Goal: Task Accomplishment & Management: Manage account settings

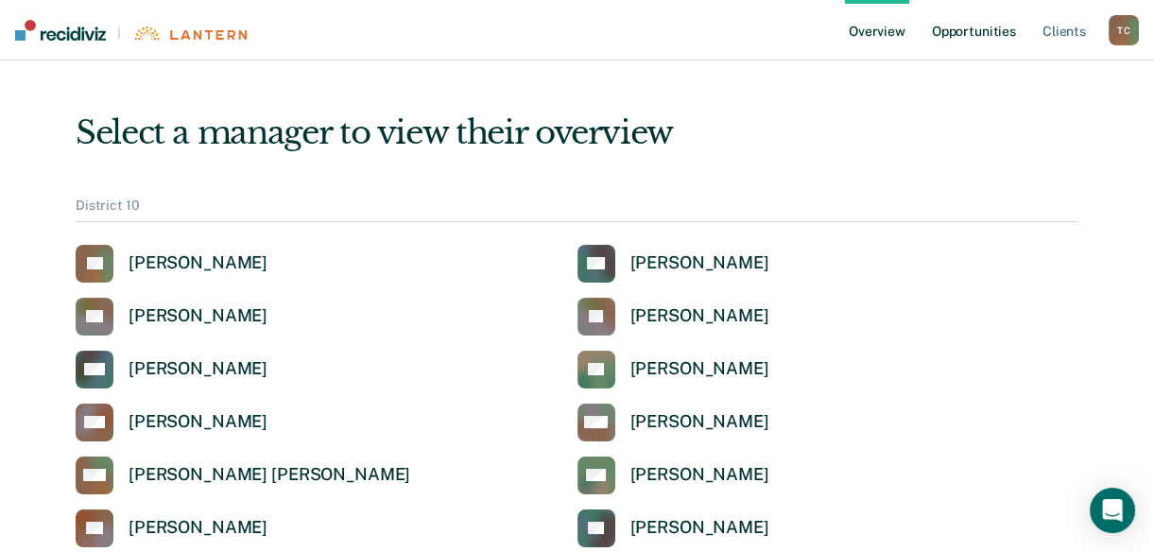
click at [973, 36] on link "Opportunities" at bounding box center [974, 30] width 92 height 60
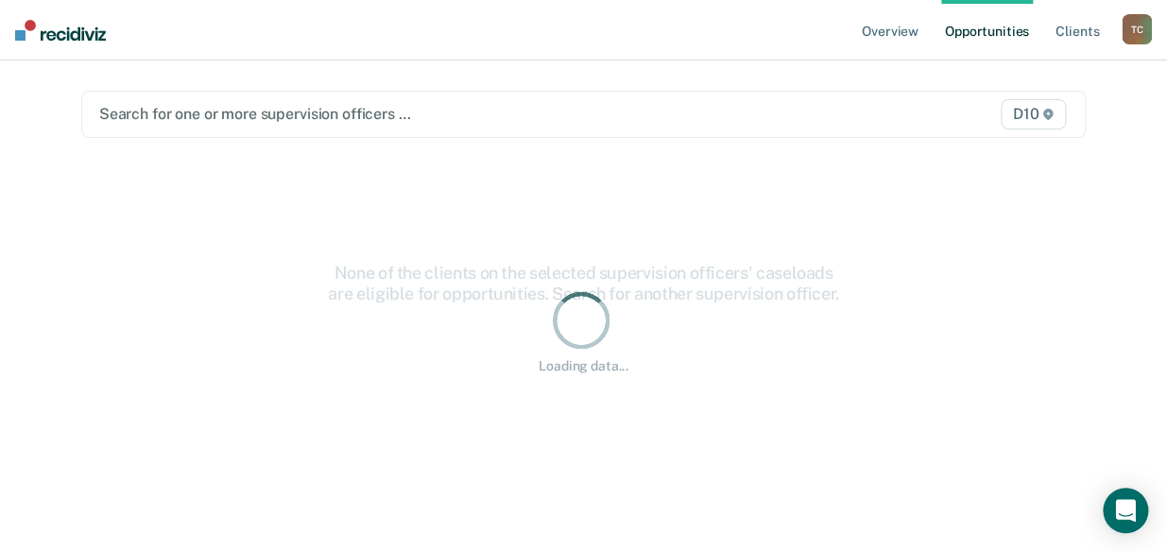
click at [855, 111] on div "D10" at bounding box center [924, 114] width 292 height 30
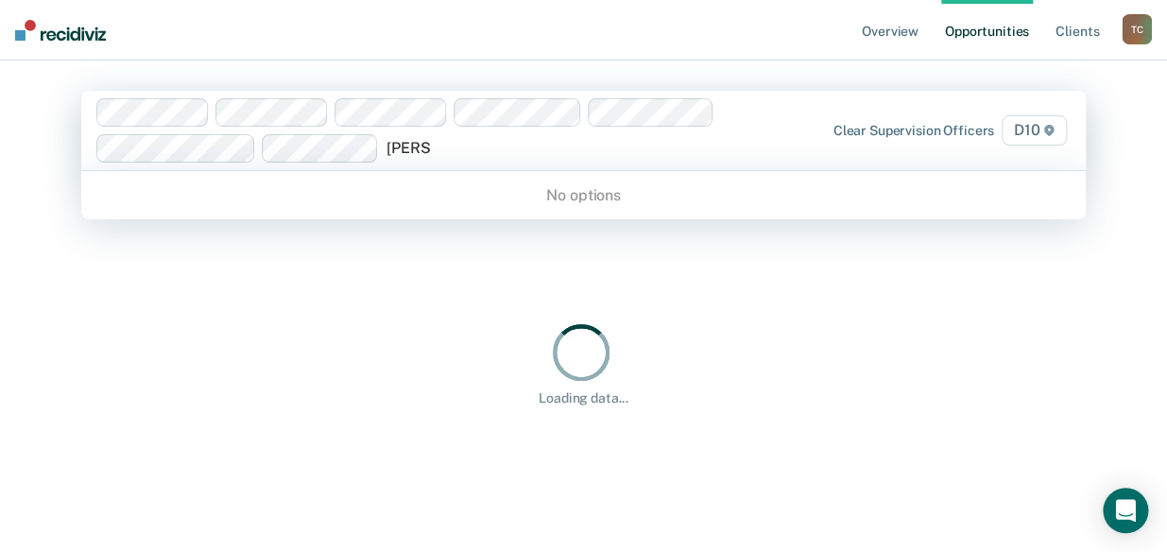
type input "[PERSON_NAME]"
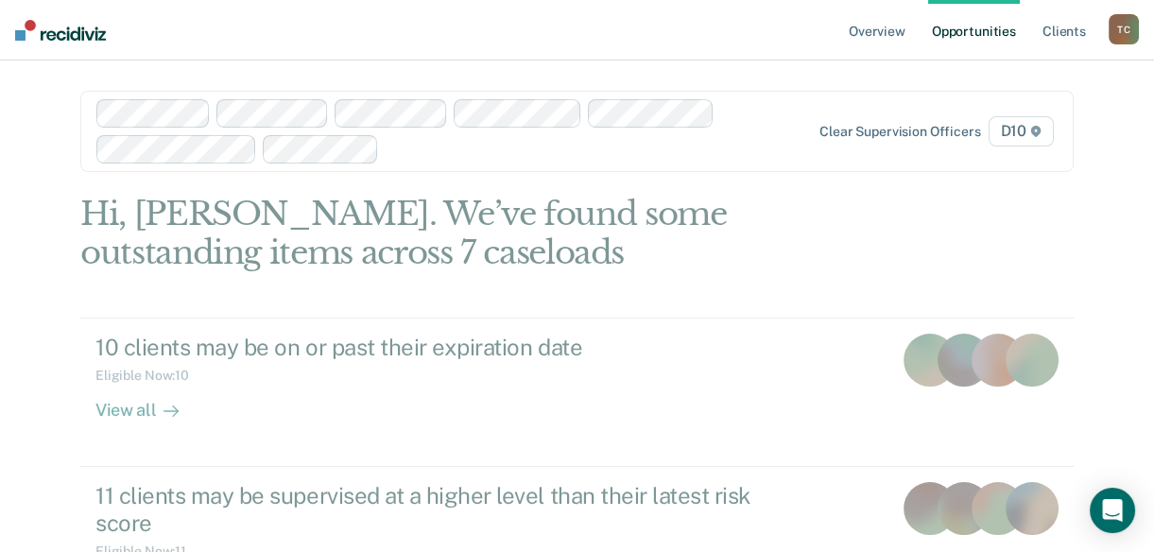
click at [877, 139] on div "Clear supervision officers D10" at bounding box center [913, 131] width 288 height 30
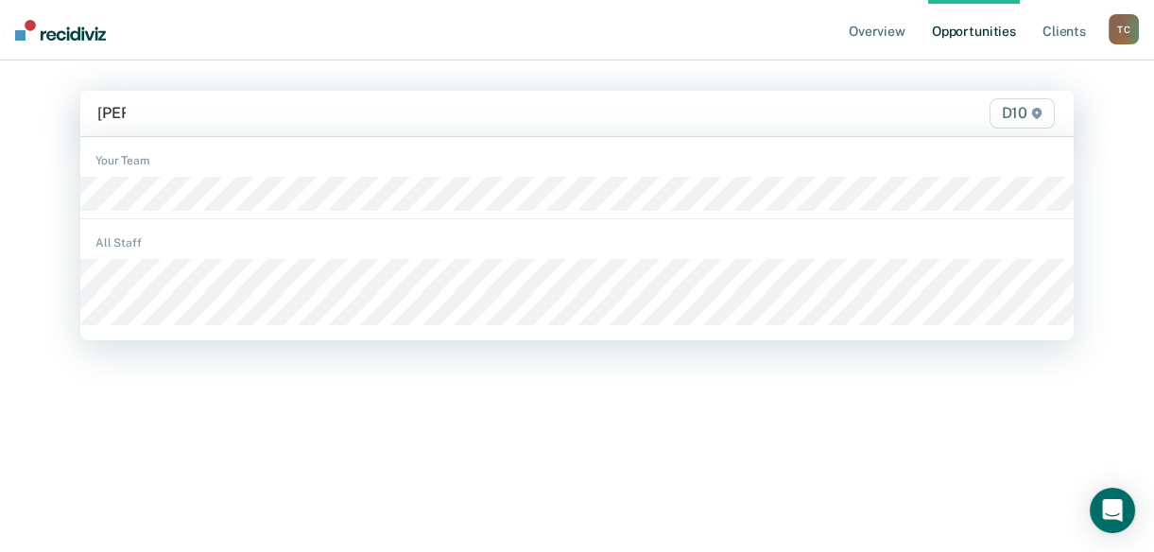
type input "[PERSON_NAME]"
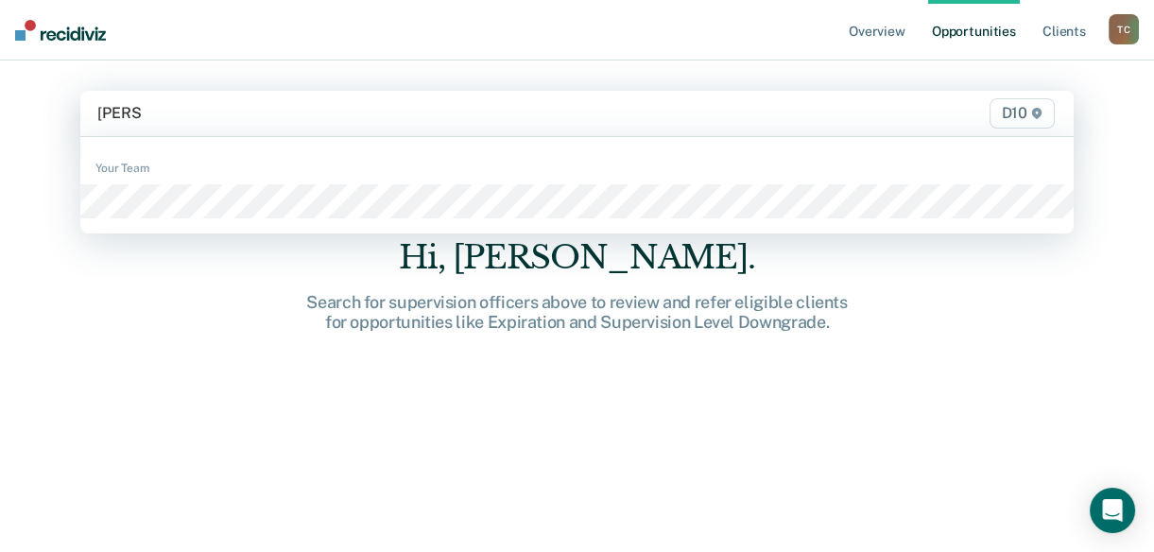
click at [295, 224] on div "Your Team" at bounding box center [576, 185] width 993 height 81
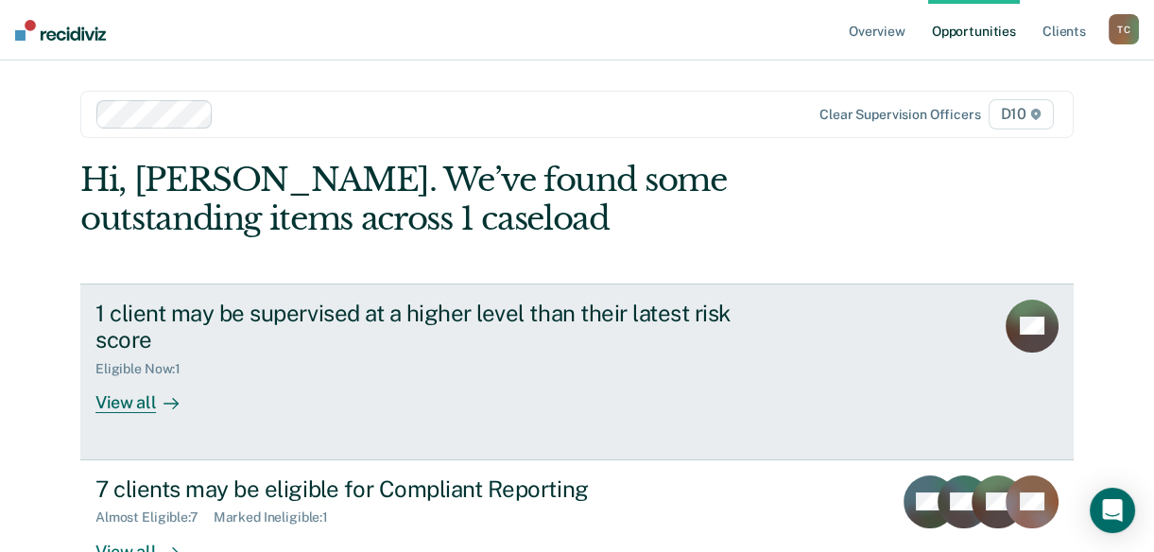
click at [132, 410] on div "View all" at bounding box center [148, 395] width 106 height 37
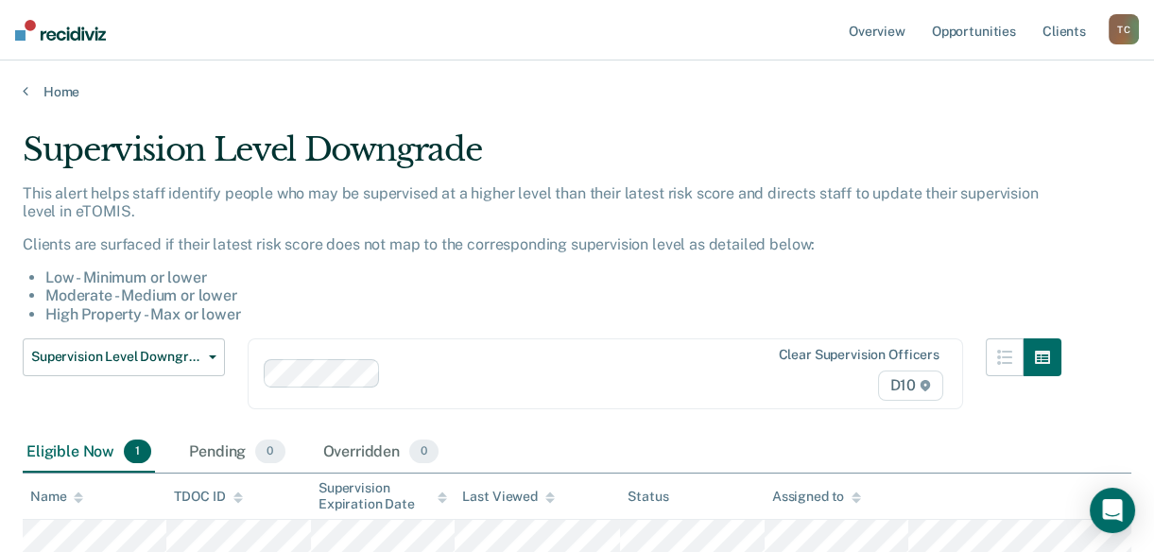
click at [368, 291] on li "Moderate - Medium or lower" at bounding box center [553, 295] width 1016 height 18
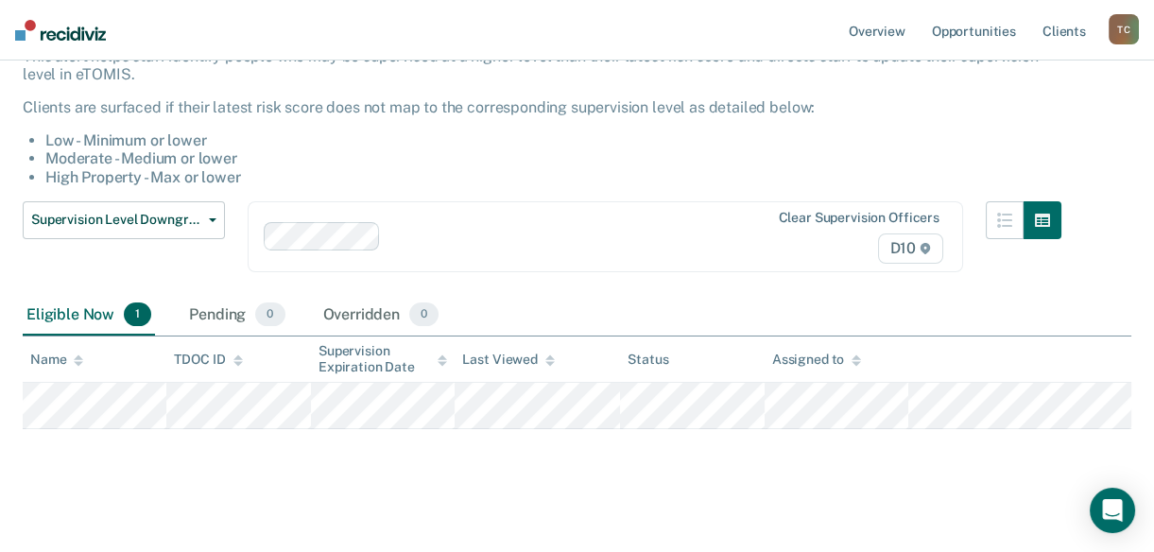
scroll to position [149, 0]
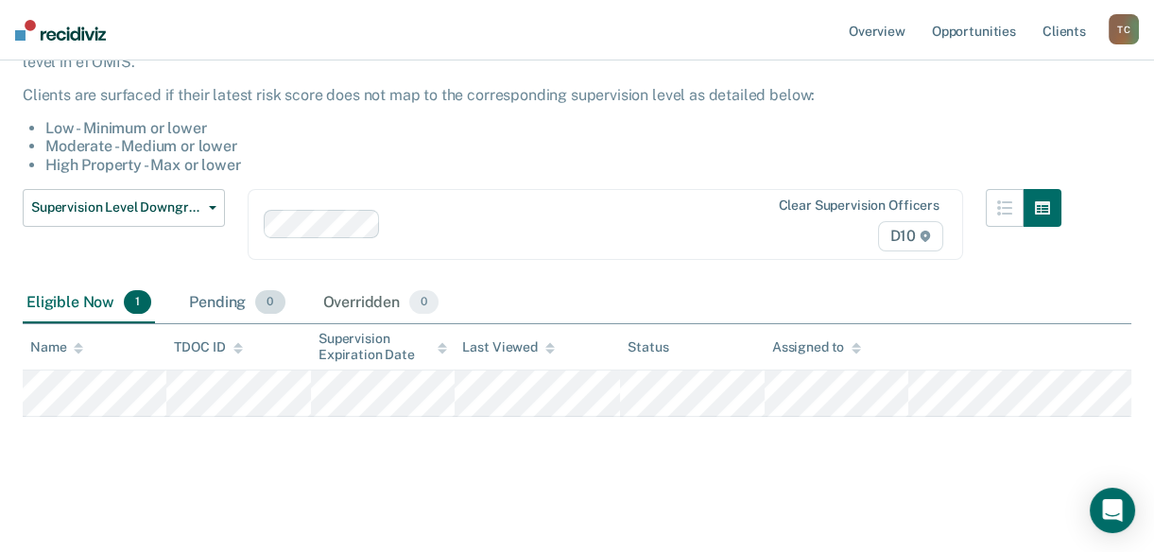
click at [214, 282] on div "Pending 0" at bounding box center [236, 303] width 103 height 42
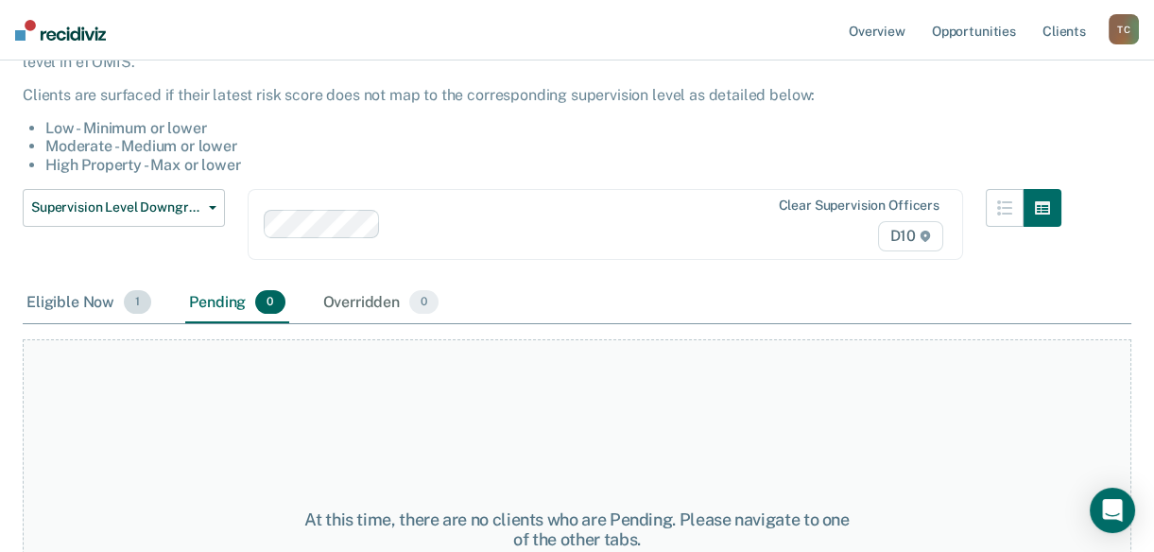
click at [76, 306] on div "Eligible Now 1" at bounding box center [89, 303] width 132 height 42
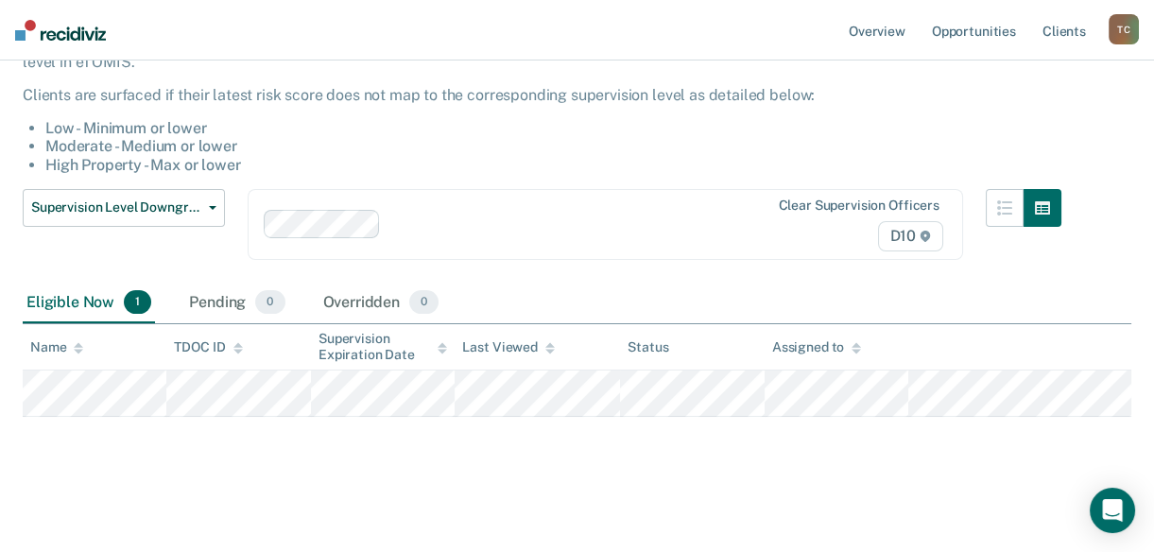
click at [474, 152] on li "Moderate - Medium or lower" at bounding box center [553, 146] width 1016 height 18
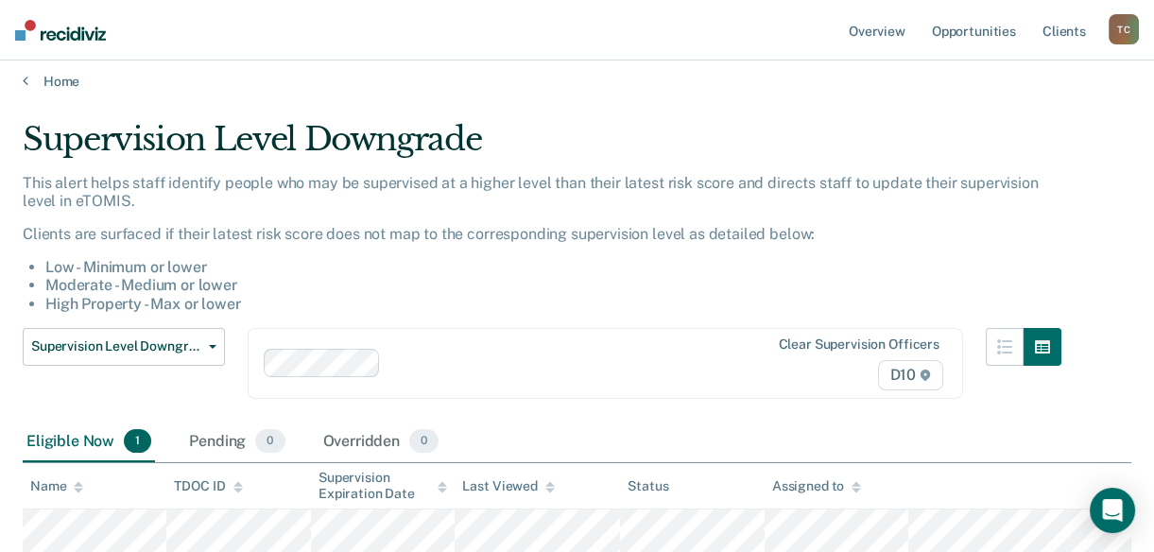
scroll to position [0, 0]
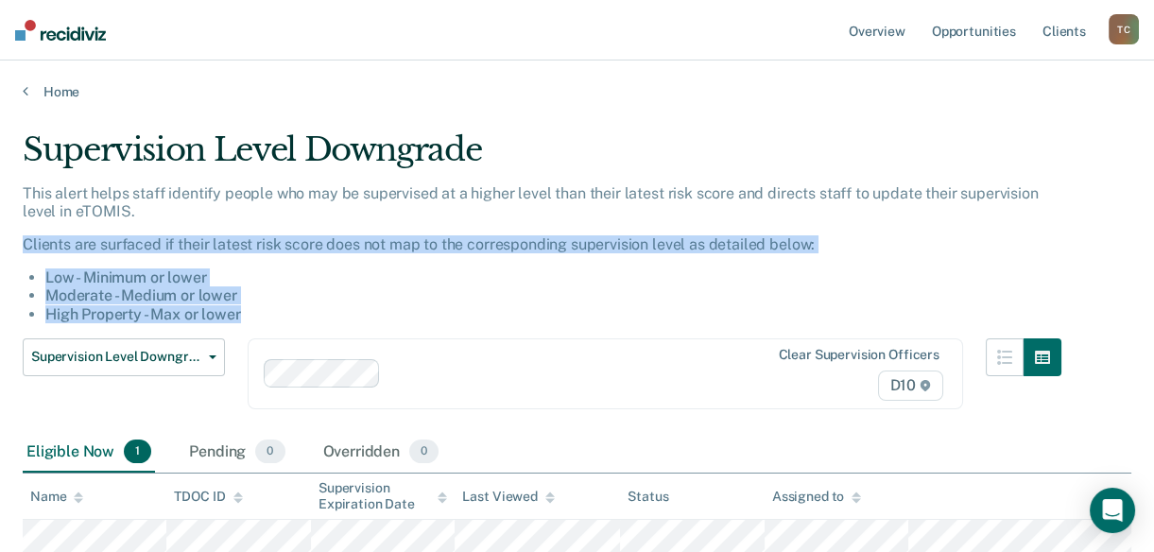
drag, startPoint x: 1152, startPoint y: 212, endPoint x: 1064, endPoint y: 306, distance: 129.0
click at [1064, 306] on main "Supervision Level Downgrade This alert helps staff identify people who may be s…" at bounding box center [577, 398] width 1154 height 596
drag, startPoint x: 1064, startPoint y: 306, endPoint x: 898, endPoint y: 302, distance: 165.4
click at [898, 302] on li "Moderate - Medium or lower" at bounding box center [553, 295] width 1016 height 18
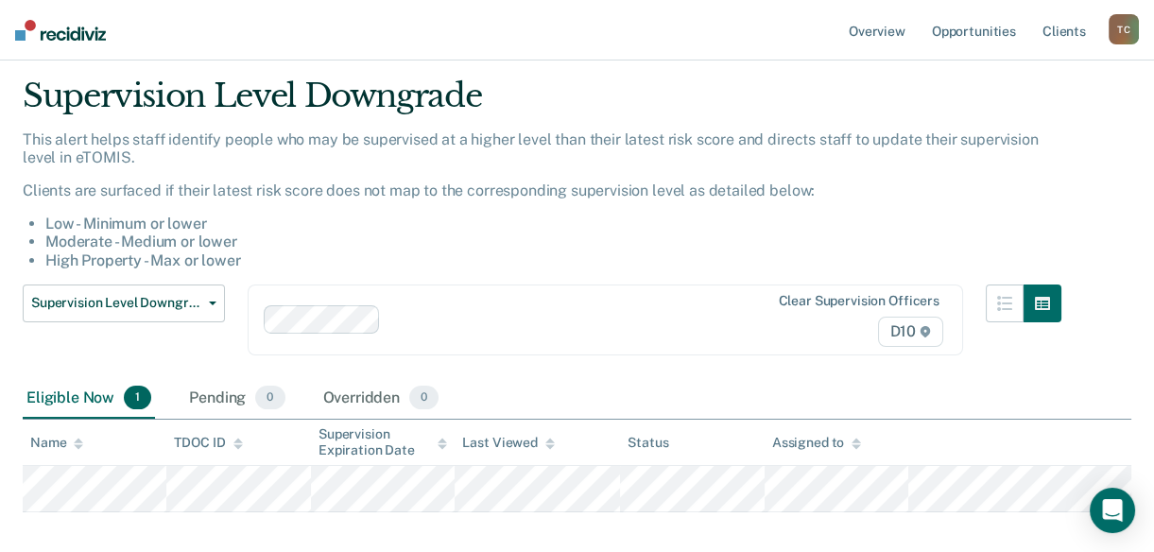
scroll to position [149, 0]
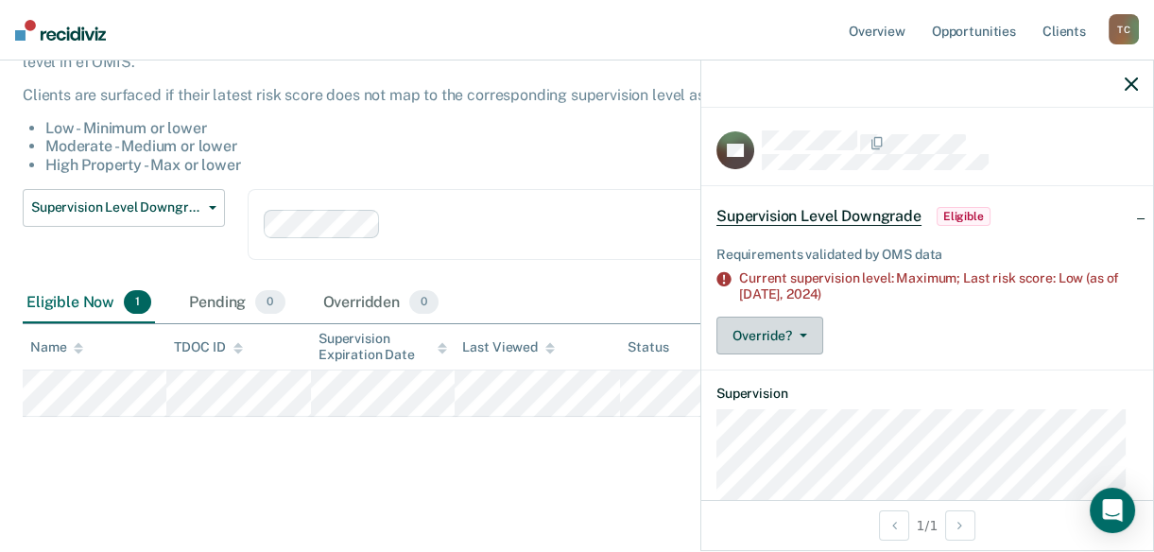
click at [818, 341] on button "Override?" at bounding box center [769, 335] width 107 height 38
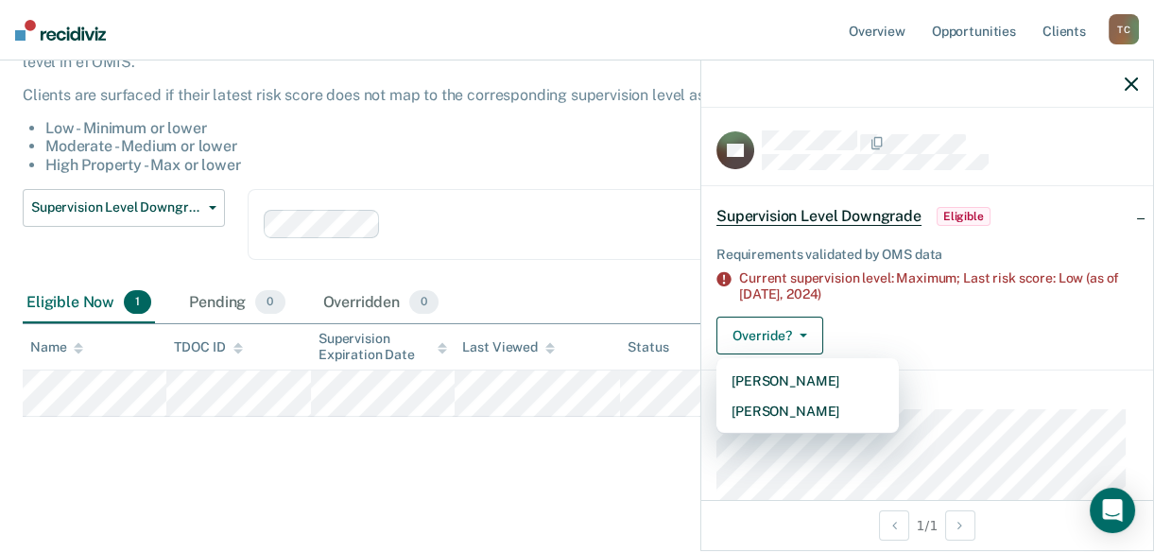
click at [594, 430] on div "Supervision Level Downgrade This alert helps staff identify people who may be s…" at bounding box center [577, 226] width 1108 height 490
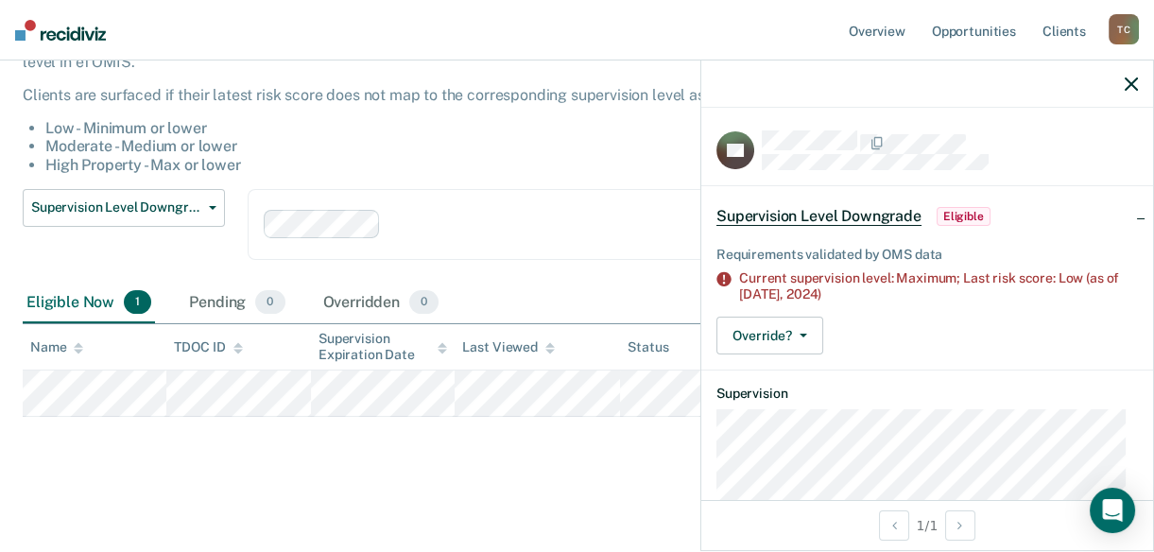
click at [586, 451] on div "Supervision Level Downgrade This alert helps staff identify people who may be s…" at bounding box center [577, 226] width 1108 height 490
click at [1127, 88] on icon "button" at bounding box center [1130, 83] width 13 height 13
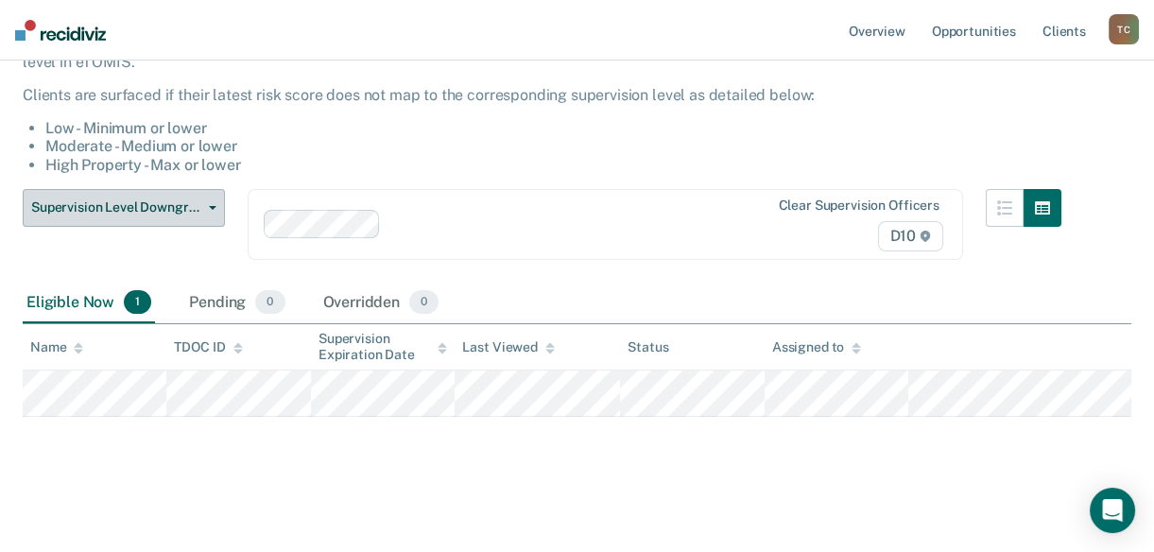
click at [209, 218] on button "Supervision Level Downgrade" at bounding box center [124, 208] width 202 height 38
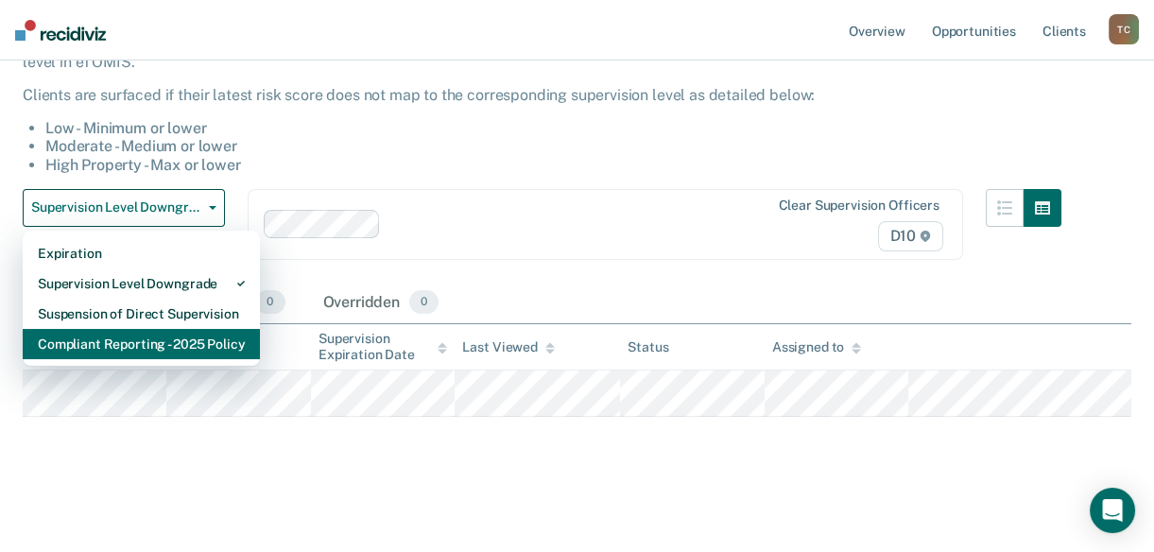
click at [159, 342] on div "Compliant Reporting - 2025 Policy" at bounding box center [141, 344] width 207 height 30
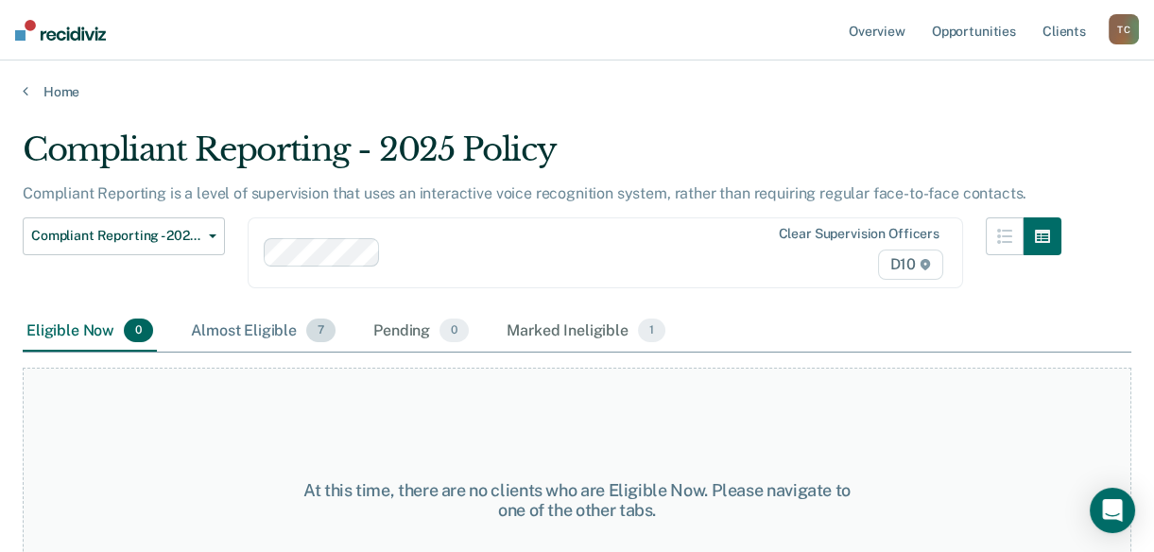
click at [230, 322] on div "Almost Eligible 7" at bounding box center [263, 332] width 152 height 42
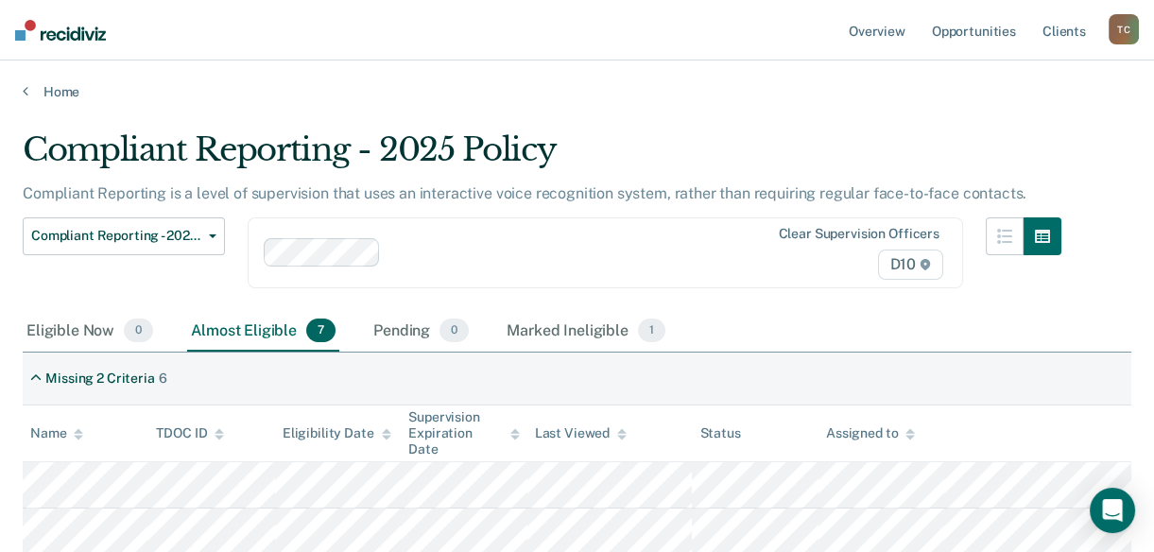
click at [132, 279] on div "Compliant Reporting - 2025 Policy Expiration Supervision Level Downgrade Suspen…" at bounding box center [124, 264] width 202 height 94
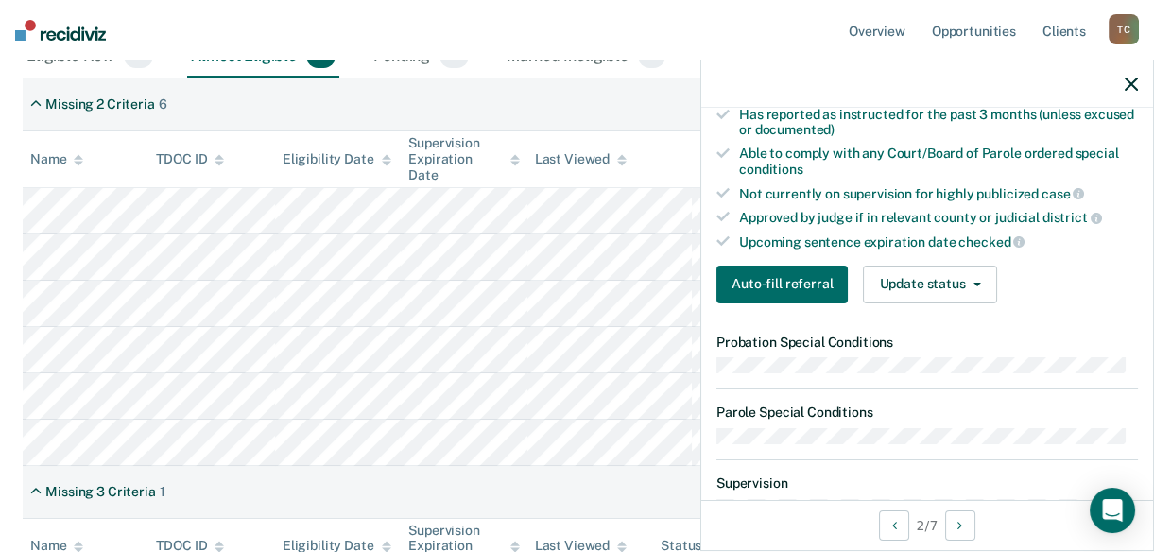
scroll to position [488, 0]
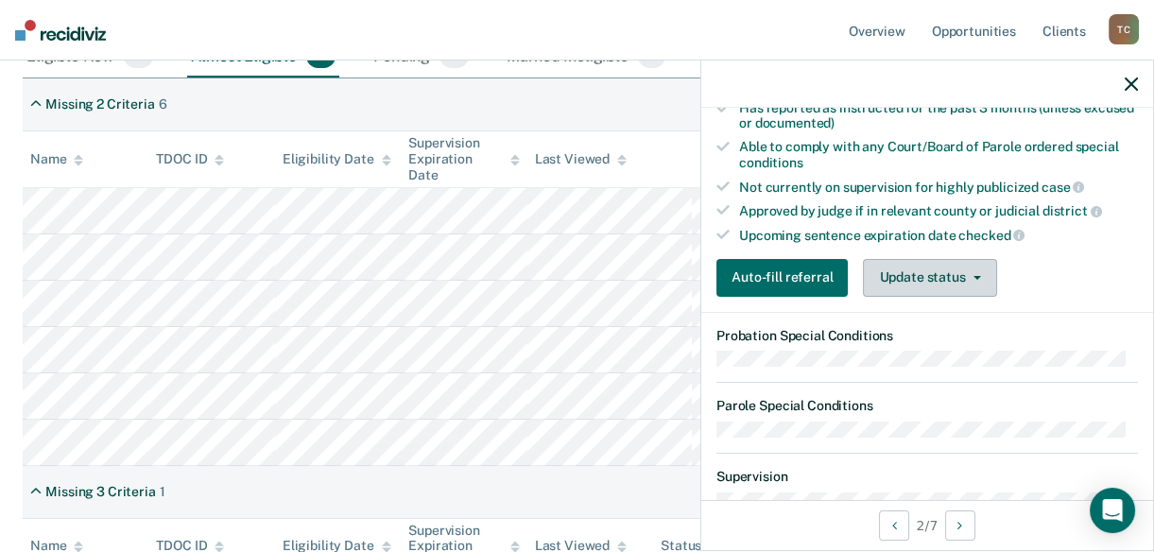
click at [970, 283] on button "Update status" at bounding box center [929, 278] width 133 height 38
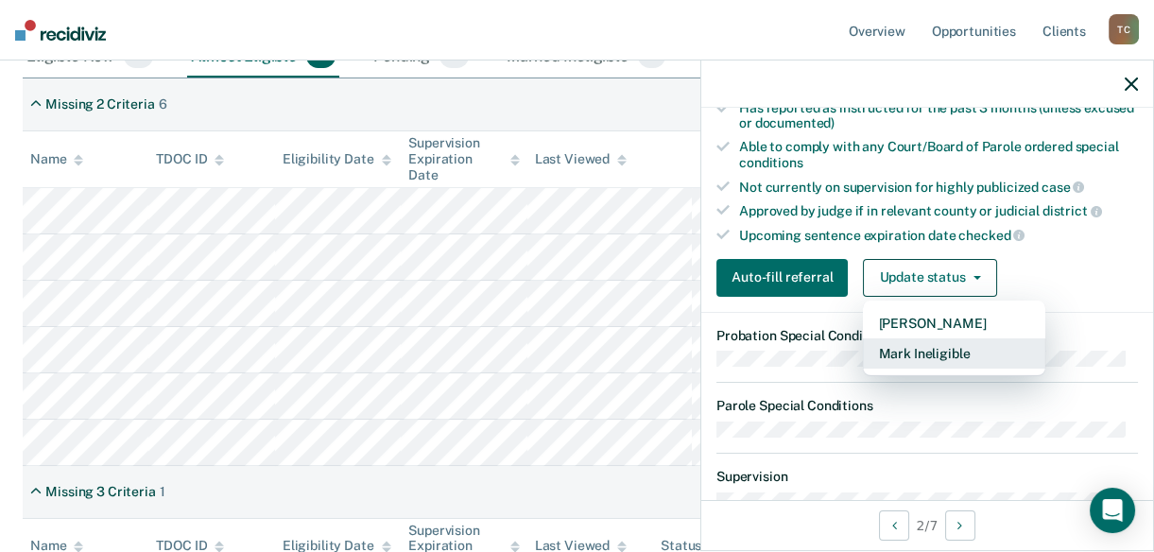
click at [915, 350] on button "Mark Ineligible" at bounding box center [954, 353] width 182 height 30
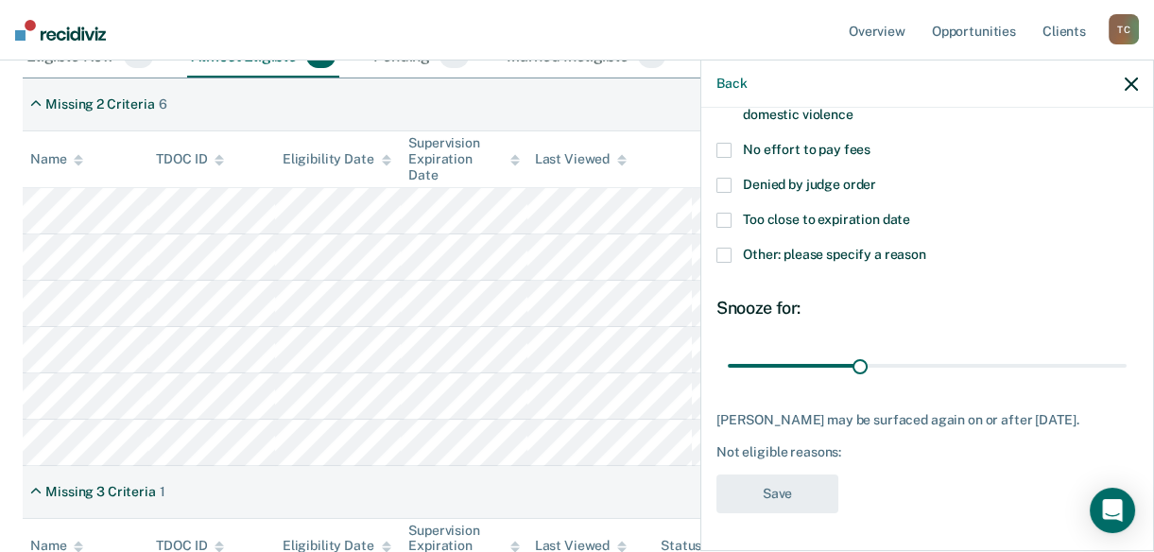
click at [724, 249] on label "Other: please specify a reason" at bounding box center [926, 258] width 421 height 20
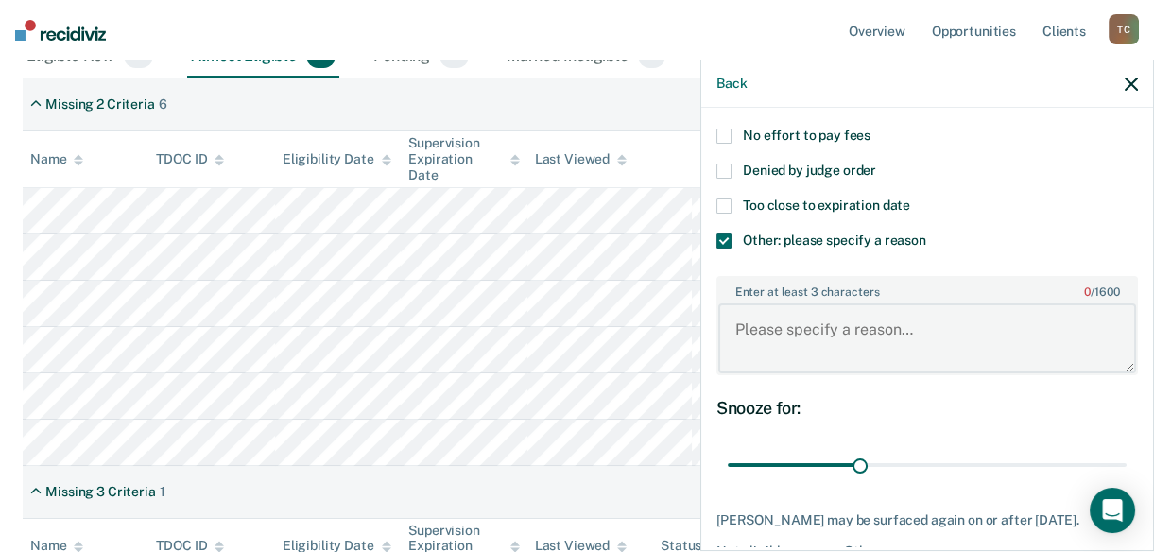
click at [747, 326] on textarea "Enter at least 3 characters 0 / 1600" at bounding box center [927, 338] width 418 height 70
type textarea "Random [MEDICAL_DATA] list"
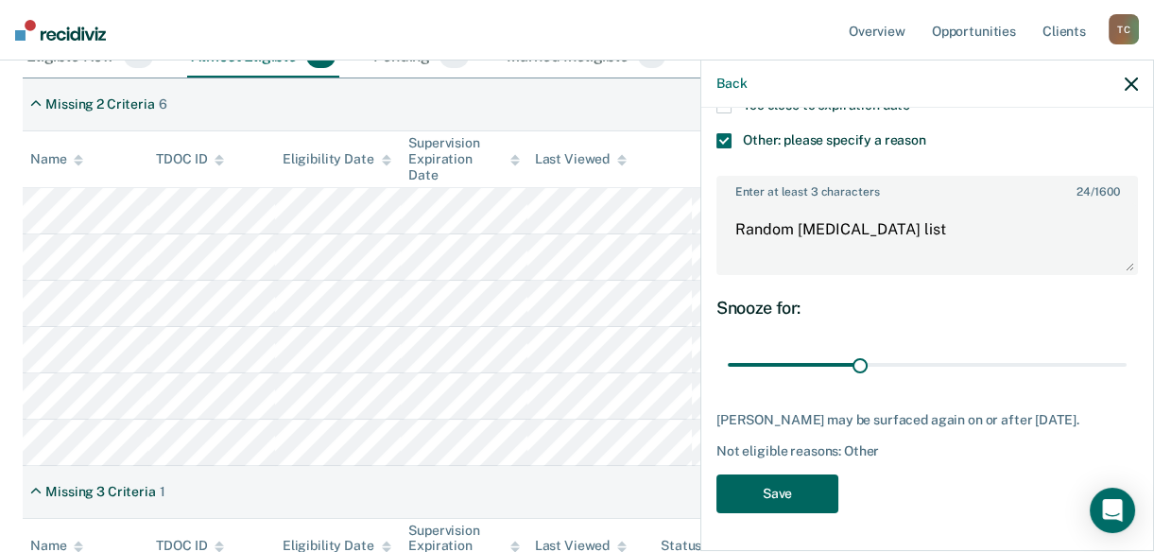
click at [795, 491] on button "Save" at bounding box center [777, 493] width 122 height 39
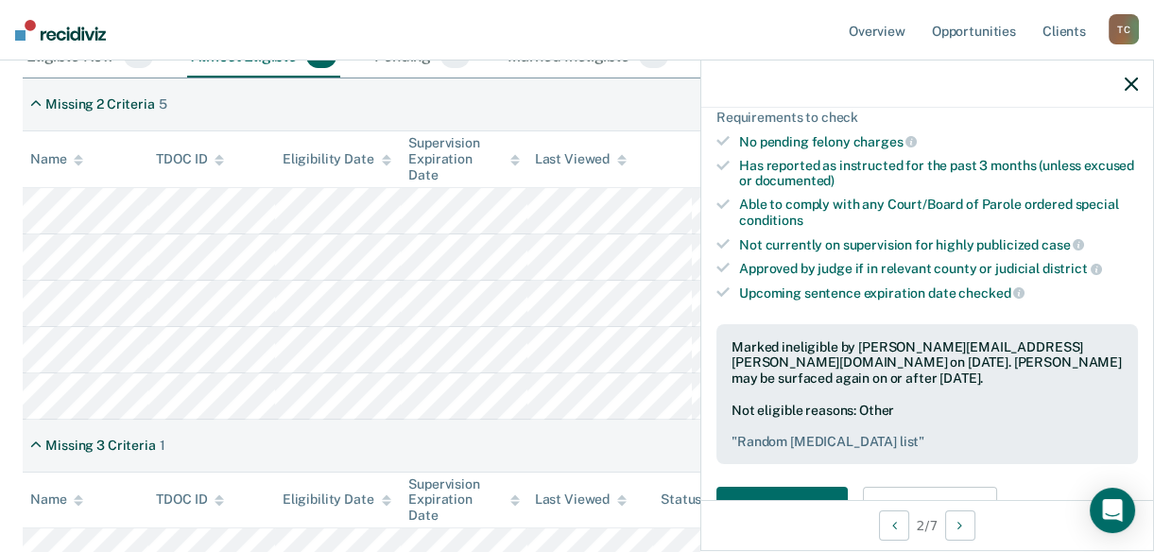
click at [1130, 89] on icon "button" at bounding box center [1130, 83] width 13 height 13
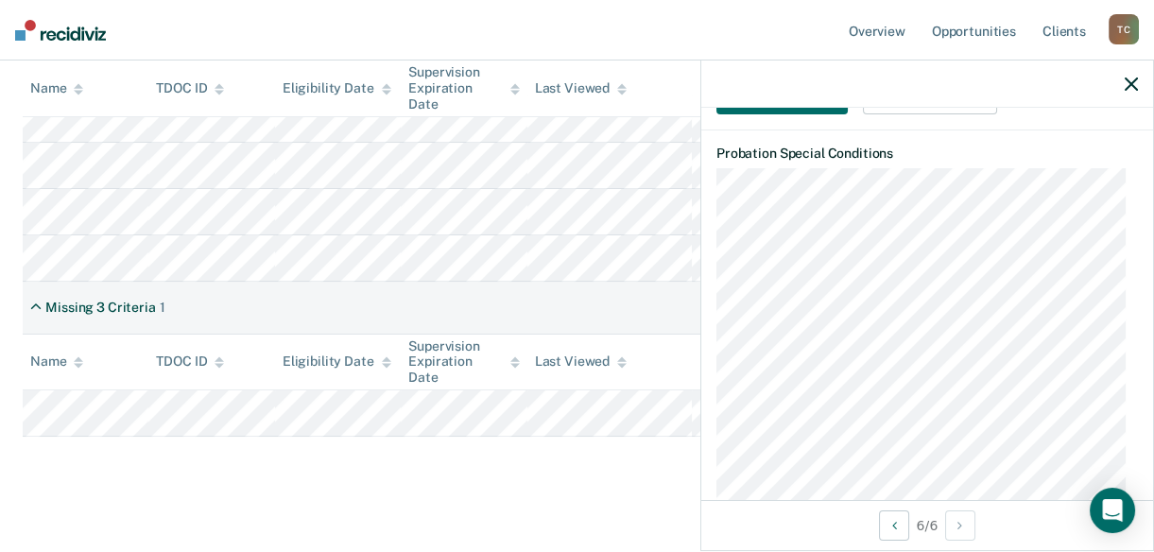
scroll to position [656, 0]
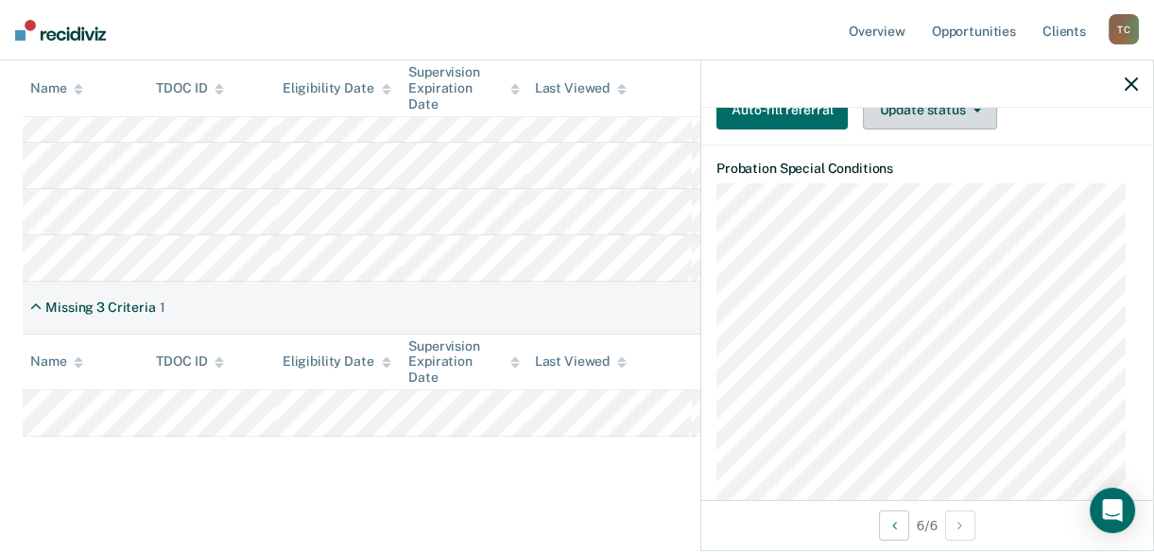
click at [945, 110] on button "Update status" at bounding box center [929, 111] width 133 height 38
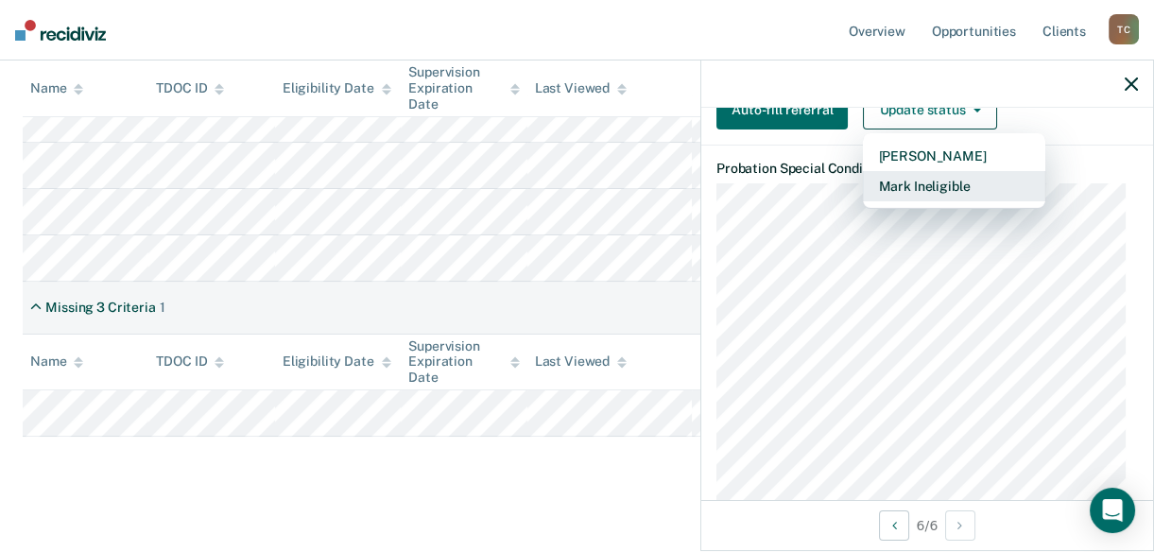
click at [931, 171] on button "Mark Ineligible" at bounding box center [954, 186] width 182 height 30
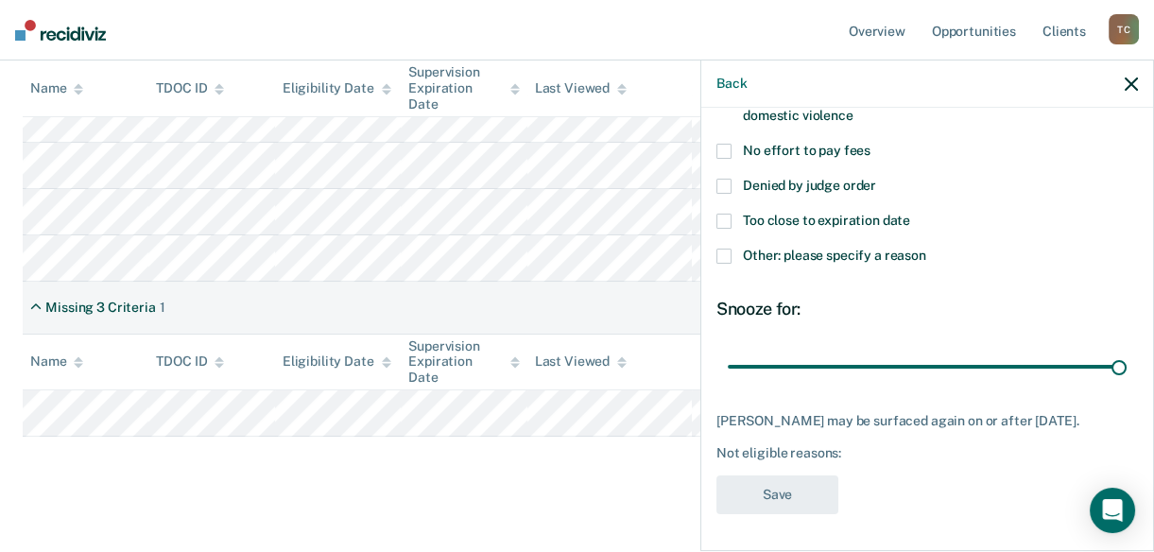
drag, startPoint x: 860, startPoint y: 362, endPoint x: 1165, endPoint y: 312, distance: 309.2
type input "90"
click at [1126, 350] on input "range" at bounding box center [926, 366] width 399 height 33
click at [853, 256] on span "Other: please specify a reason" at bounding box center [834, 255] width 183 height 15
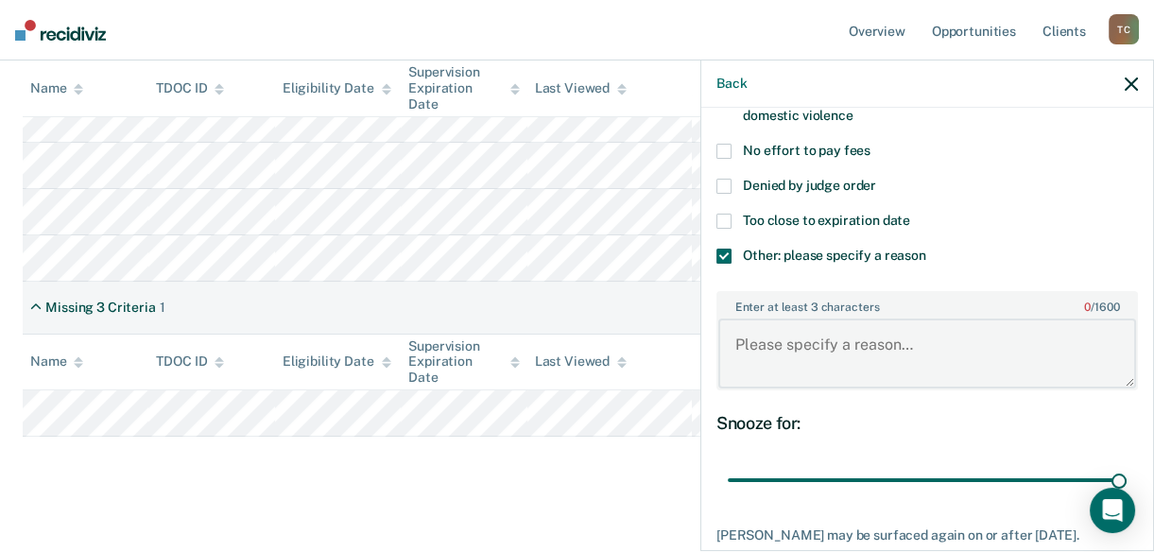
click at [819, 351] on textarea "Enter at least 3 characters 0 / 1600" at bounding box center [927, 353] width 418 height 70
type textarea "P"
type textarea "Offender will not be moved due to health conditions"
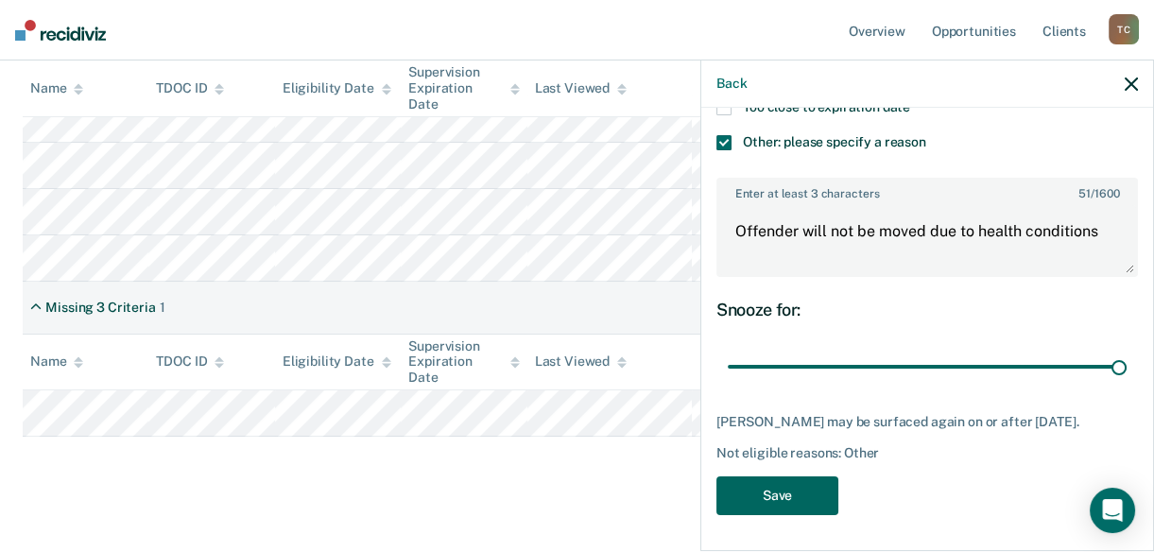
click at [783, 494] on button "Save" at bounding box center [777, 495] width 122 height 39
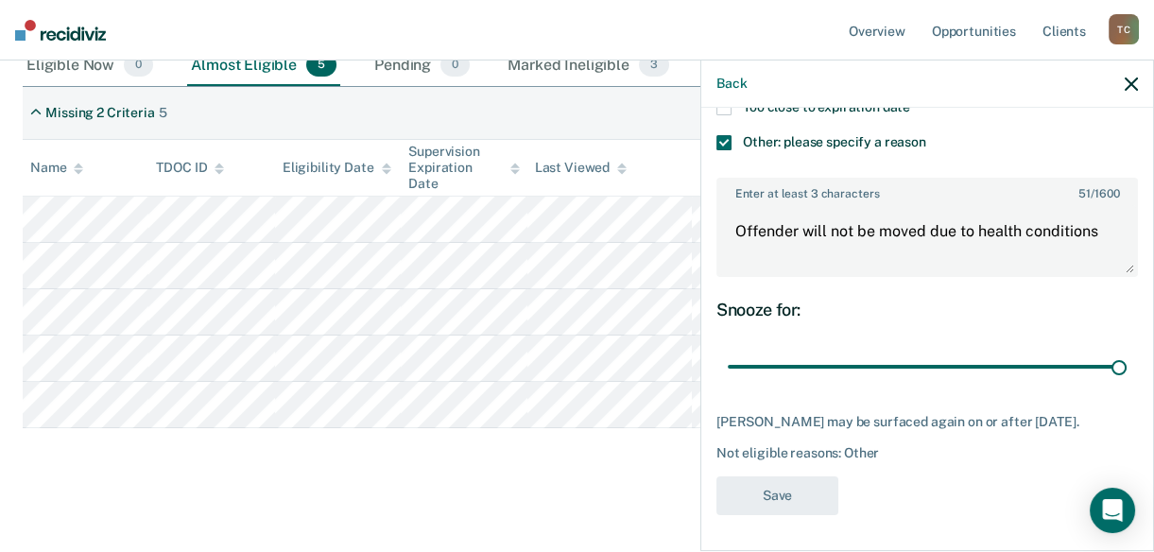
click at [376, 456] on div "Compliant Reporting - 2025 Policy Compliant Reporting is a level of supervision…" at bounding box center [577, 174] width 1108 height 618
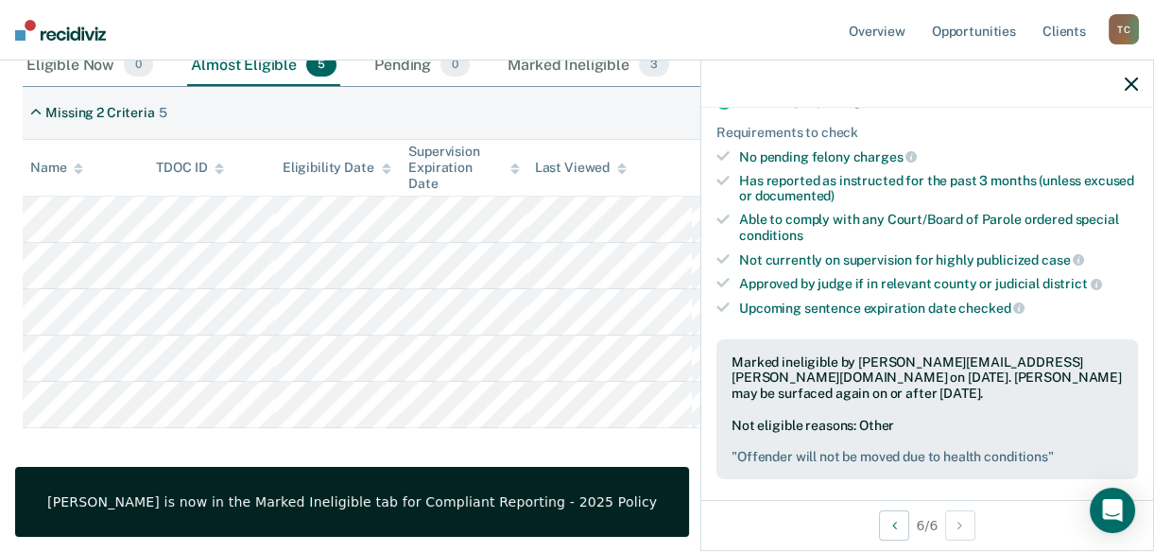
click at [1129, 94] on div at bounding box center [927, 83] width 452 height 47
click at [1129, 92] on div at bounding box center [927, 83] width 452 height 47
click at [1124, 80] on icon "button" at bounding box center [1130, 83] width 13 height 13
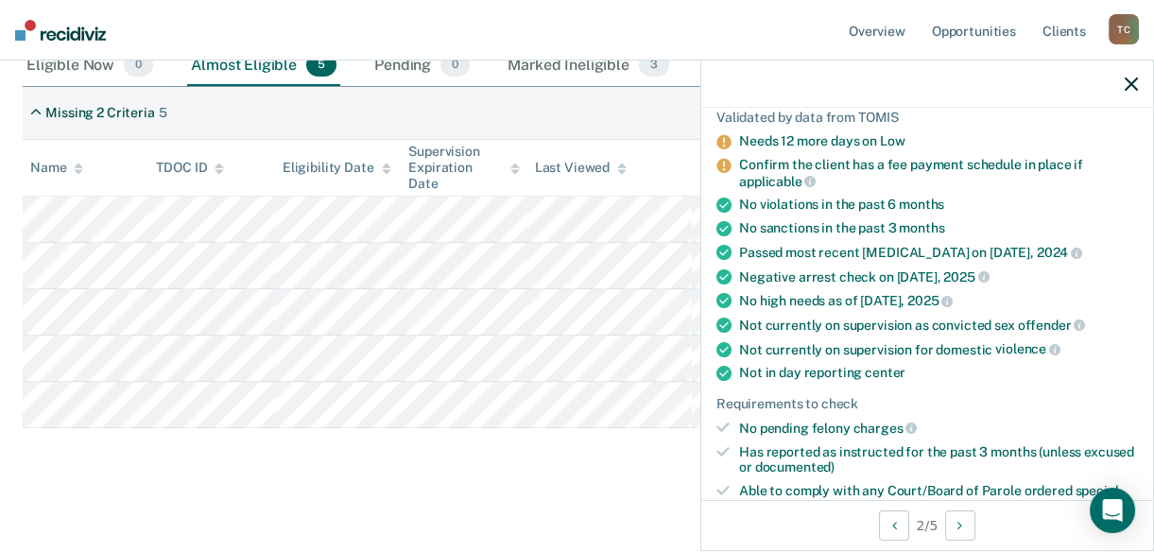
scroll to position [142, 0]
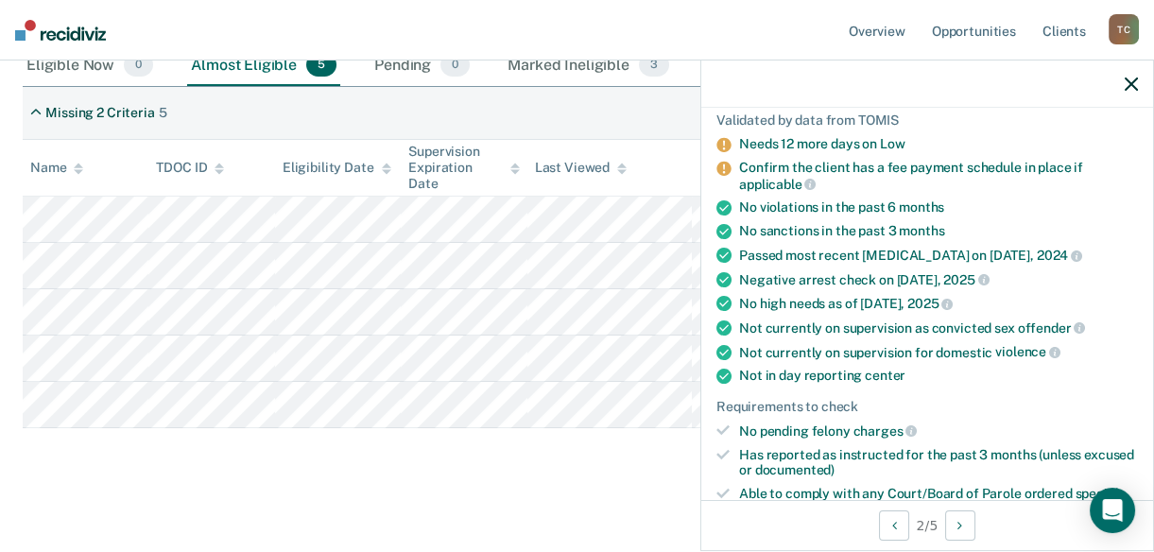
click at [1128, 84] on icon "button" at bounding box center [1130, 83] width 13 height 13
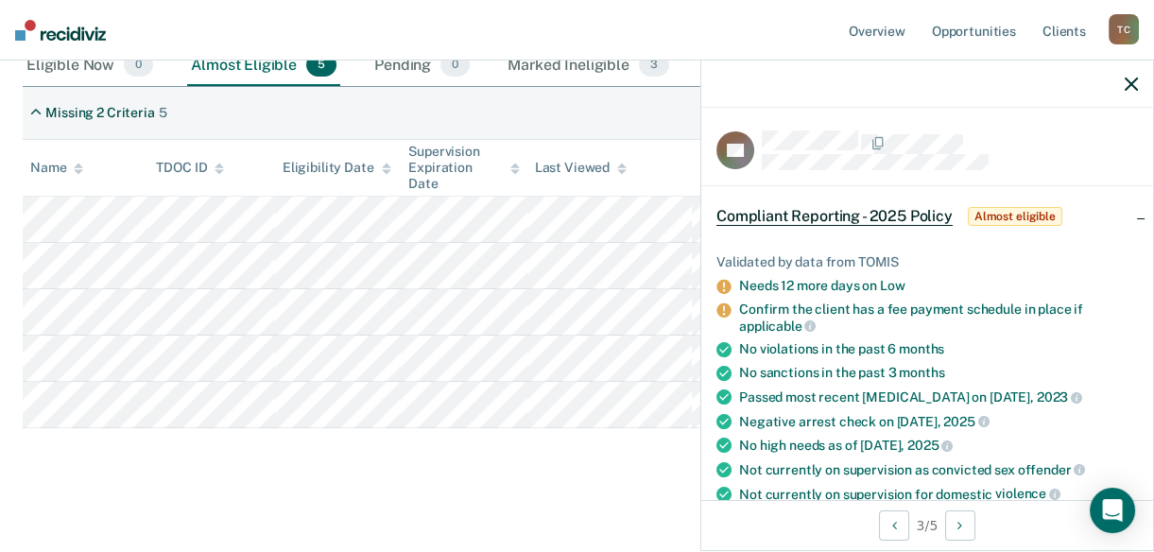
click at [103, 459] on div "Compliant Reporting - 2025 Policy Compliant Reporting is a level of supervision…" at bounding box center [577, 174] width 1108 height 618
click at [1135, 89] on icon "button" at bounding box center [1130, 83] width 13 height 13
click at [311, 462] on div "Compliant Reporting - 2025 Policy Compliant Reporting is a level of supervision…" at bounding box center [577, 174] width 1108 height 618
click at [552, 72] on div "Marked Ineligible 3" at bounding box center [588, 66] width 169 height 42
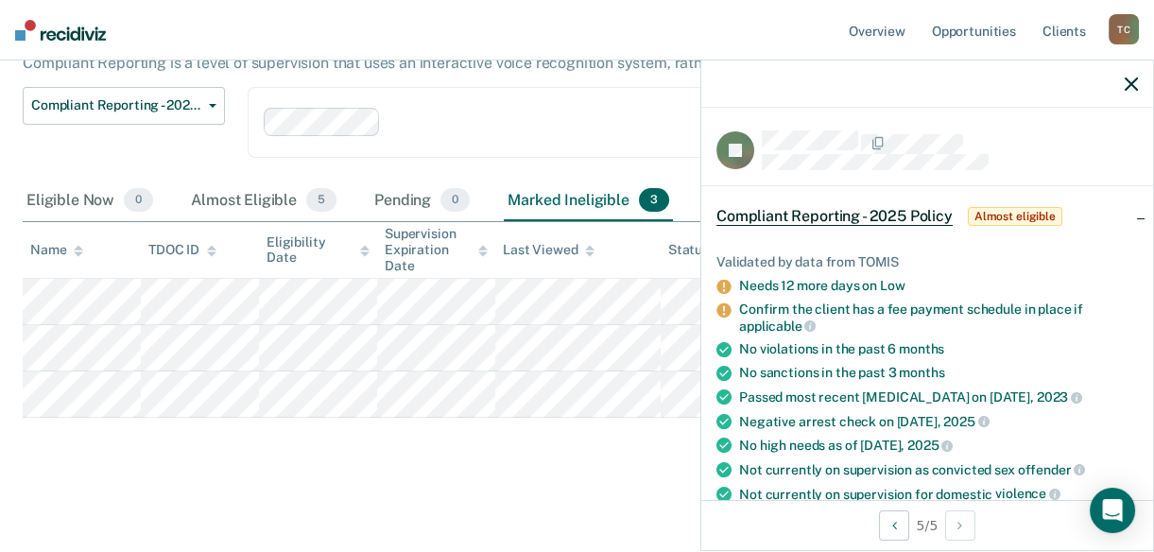
click at [1130, 95] on div at bounding box center [927, 83] width 452 height 47
click at [1133, 84] on icon "button" at bounding box center [1130, 83] width 13 height 13
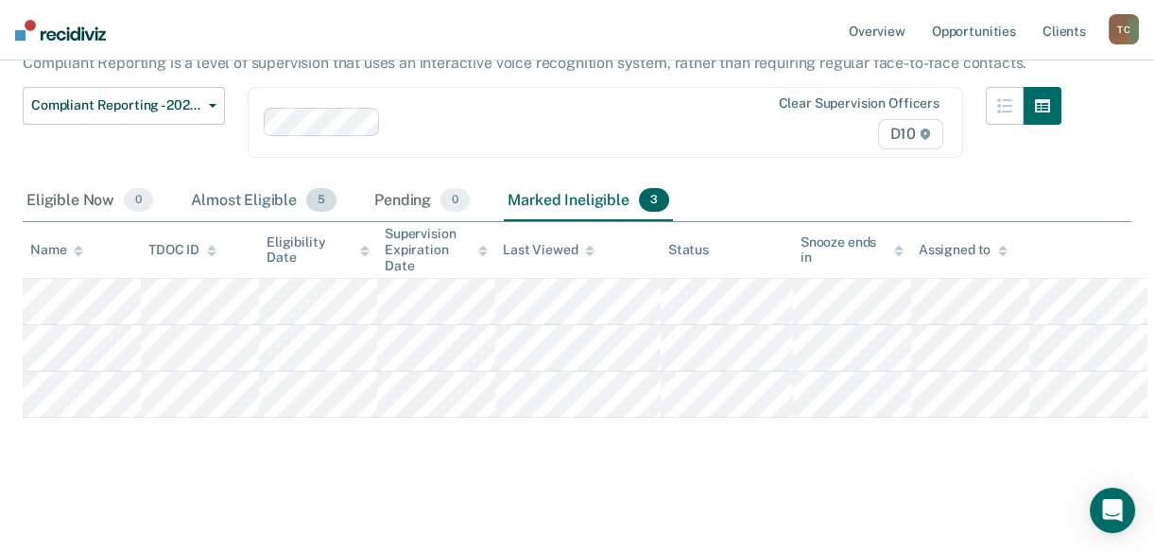
click at [232, 206] on div "Almost Eligible 5" at bounding box center [263, 201] width 153 height 42
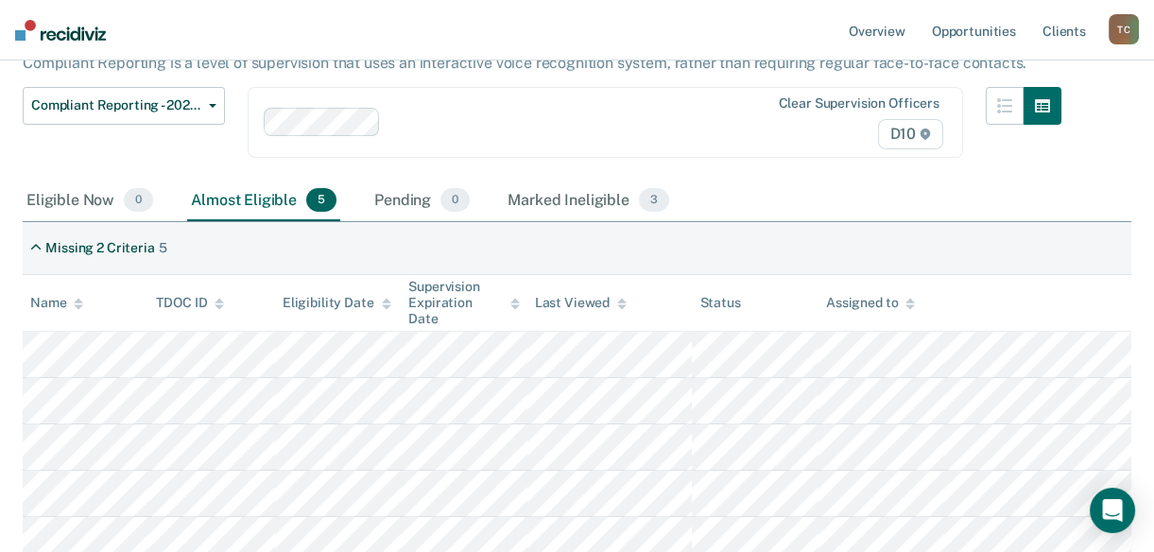
drag, startPoint x: 450, startPoint y: 283, endPoint x: 460, endPoint y: 238, distance: 46.5
click at [460, 238] on div "Missing 2 Criteria 5 Name TDOC ID Eligibility Date Supervision Expiration Date …" at bounding box center [577, 392] width 1108 height 340
click at [460, 238] on div "Missing 2 Criteria 5" at bounding box center [577, 248] width 1108 height 53
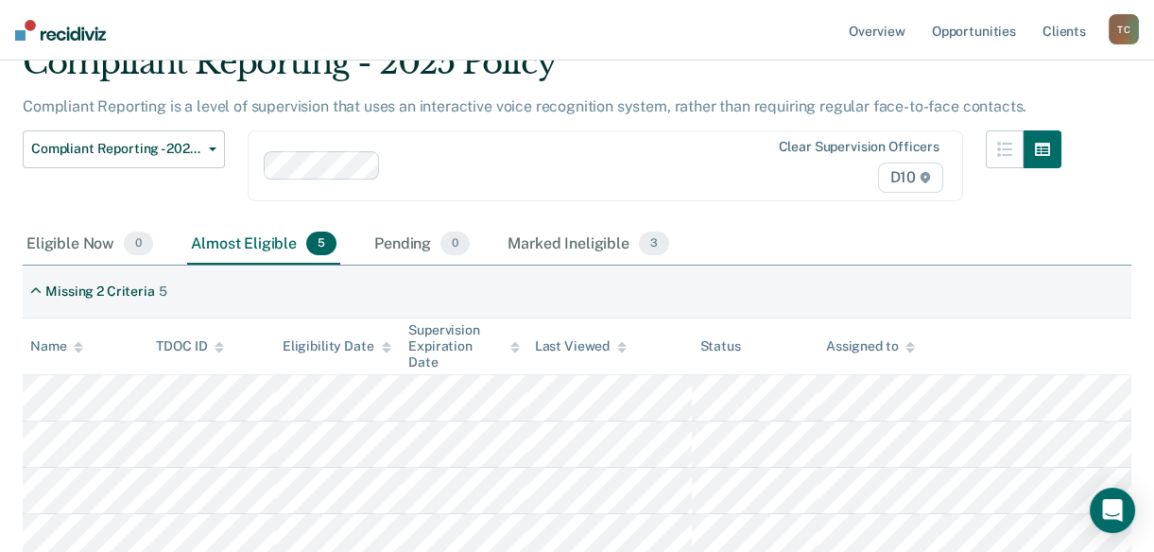
scroll to position [66, 0]
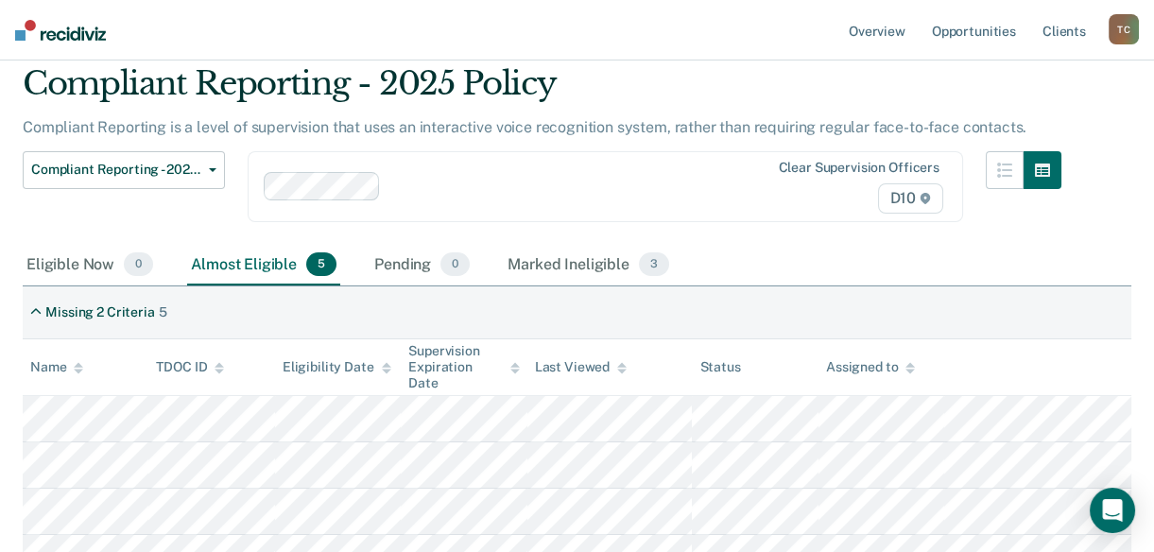
click at [624, 183] on div at bounding box center [563, 187] width 351 height 22
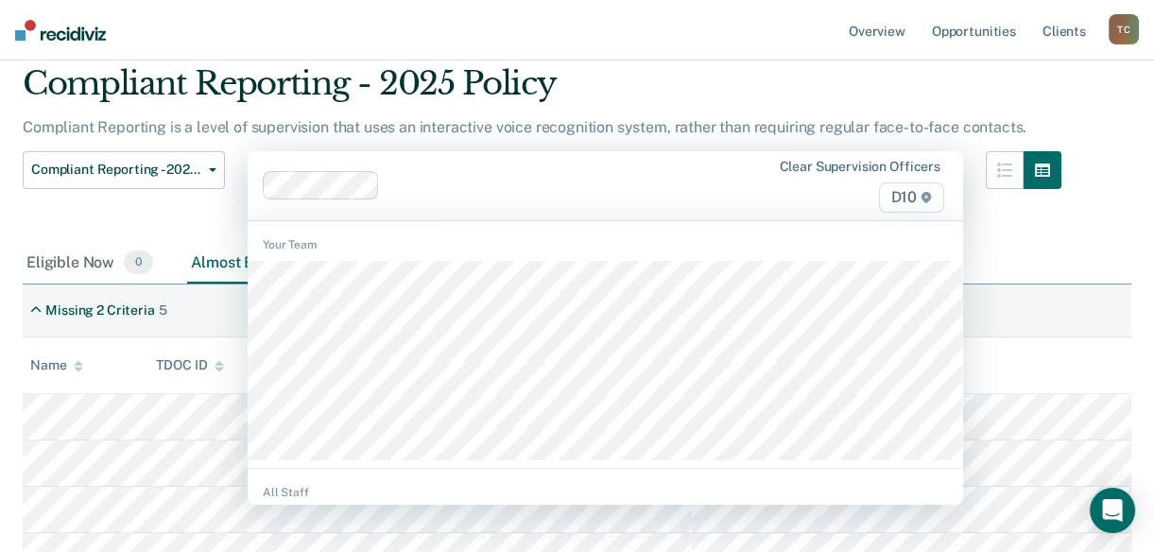
click at [176, 201] on div "Compliant Reporting - 2025 Policy Expiration Supervision Level Downgrade Suspen…" at bounding box center [124, 197] width 202 height 92
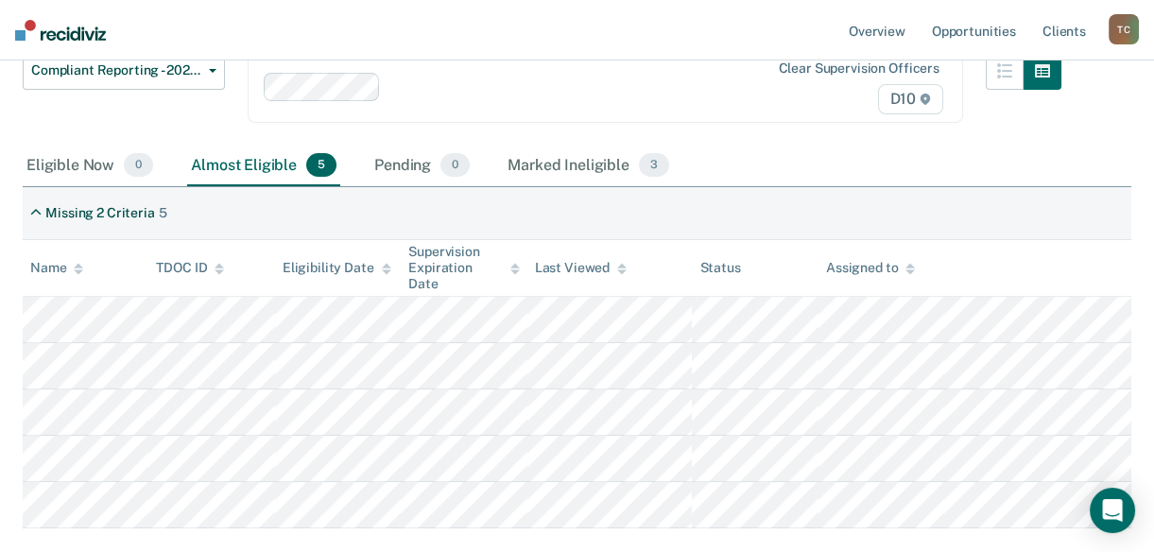
scroll to position [170, 0]
